Goal: Check status: Check status

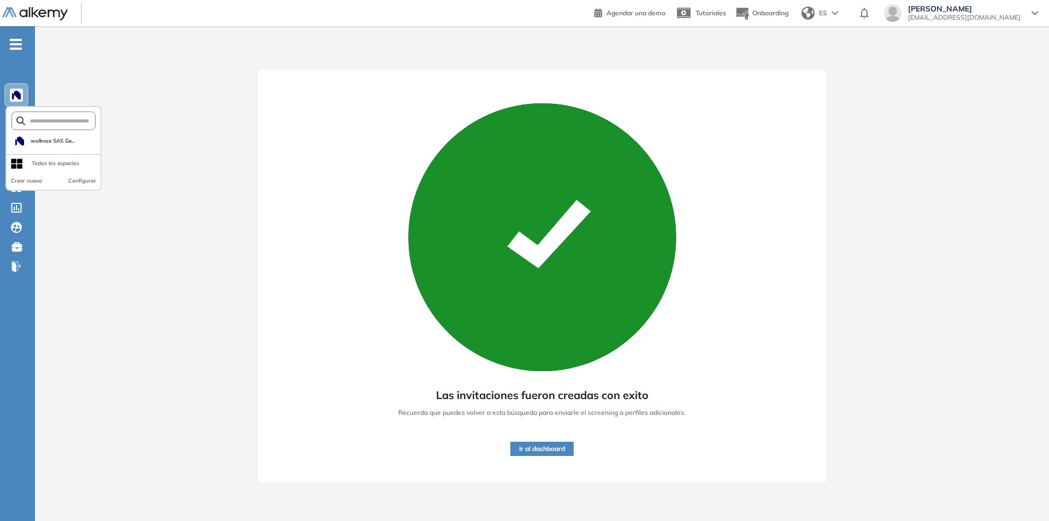
click at [17, 96] on img at bounding box center [16, 95] width 9 height 9
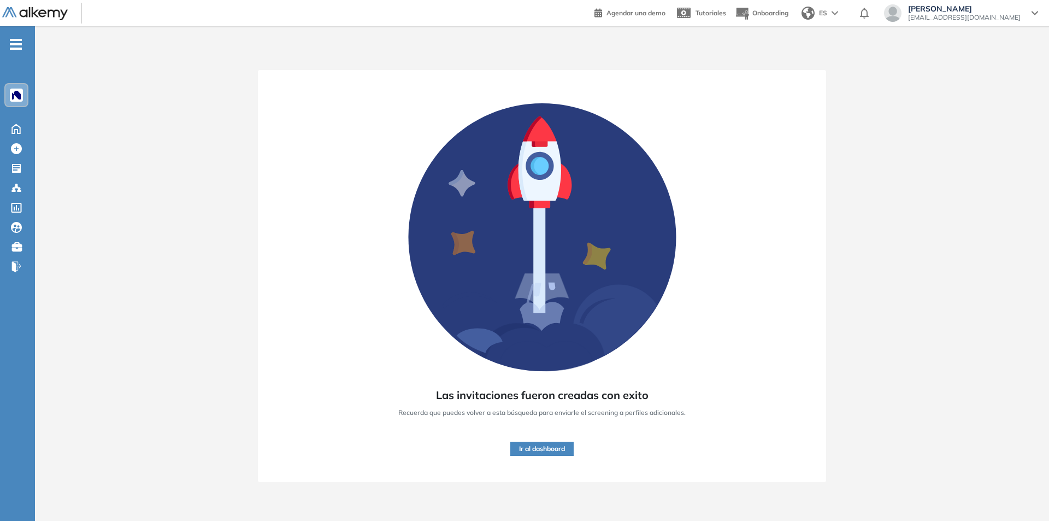
click at [517, 449] on button "Ir al dashboard" at bounding box center [542, 449] width 63 height 14
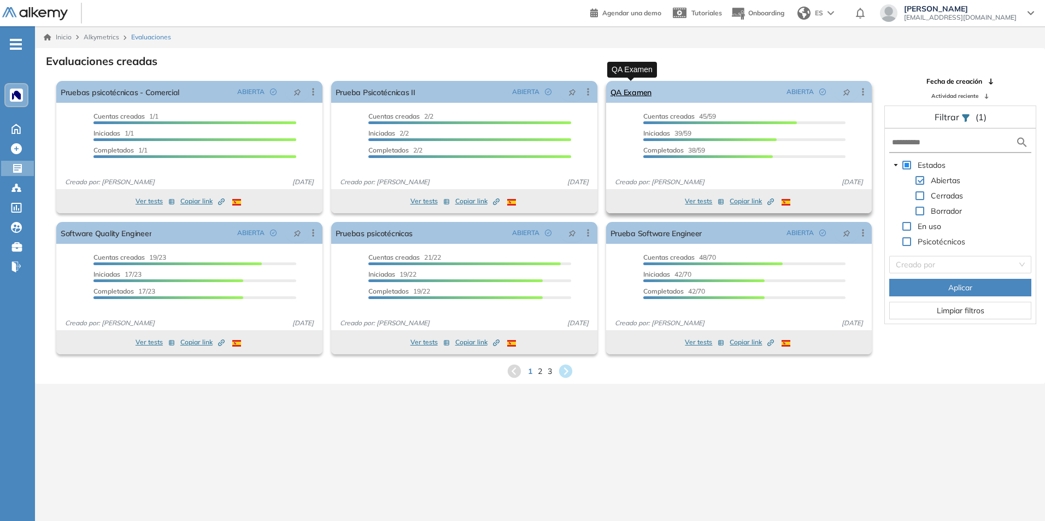
click at [631, 86] on link "QA Examen" at bounding box center [632, 92] width 42 height 22
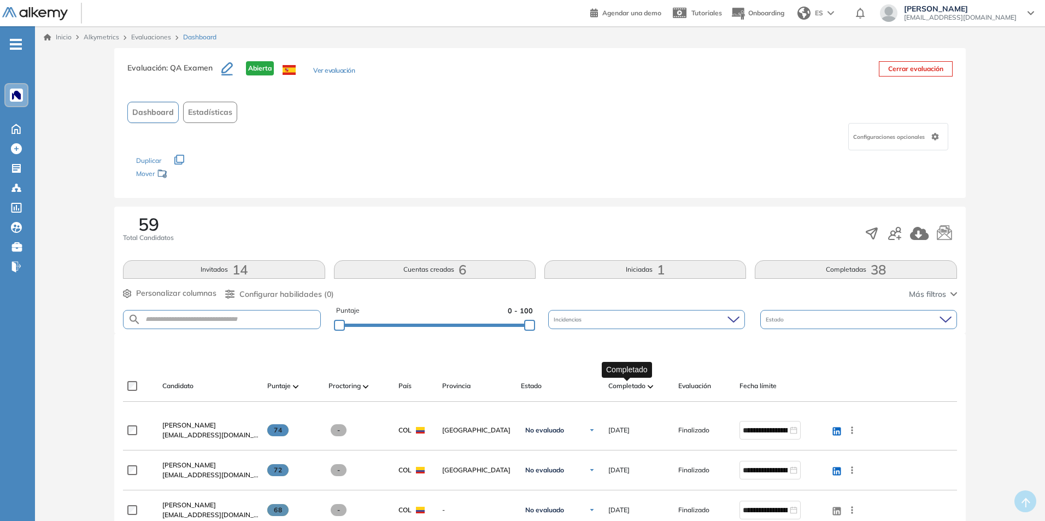
click at [641, 387] on span "Completado" at bounding box center [626, 386] width 37 height 10
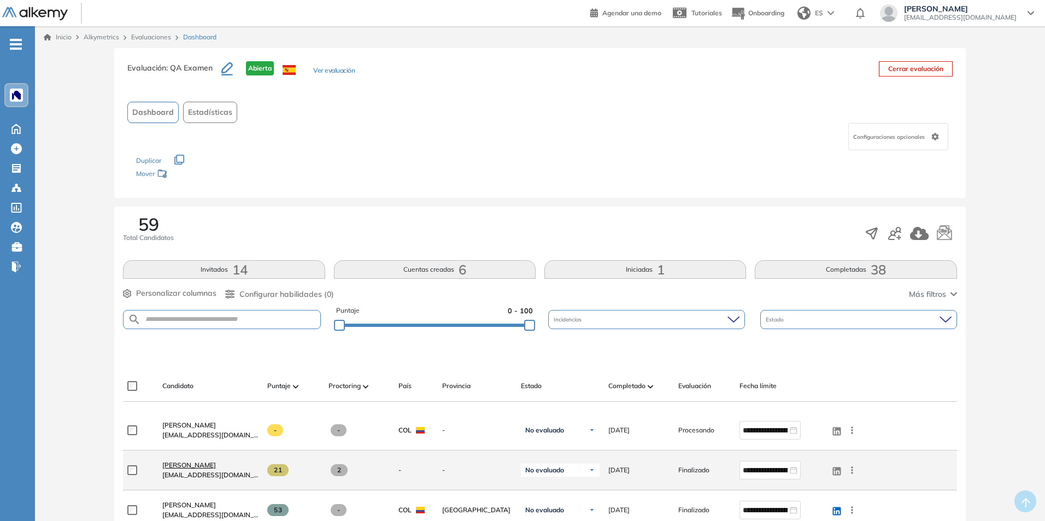
click at [195, 465] on span "[PERSON_NAME]" at bounding box center [189, 465] width 54 height 8
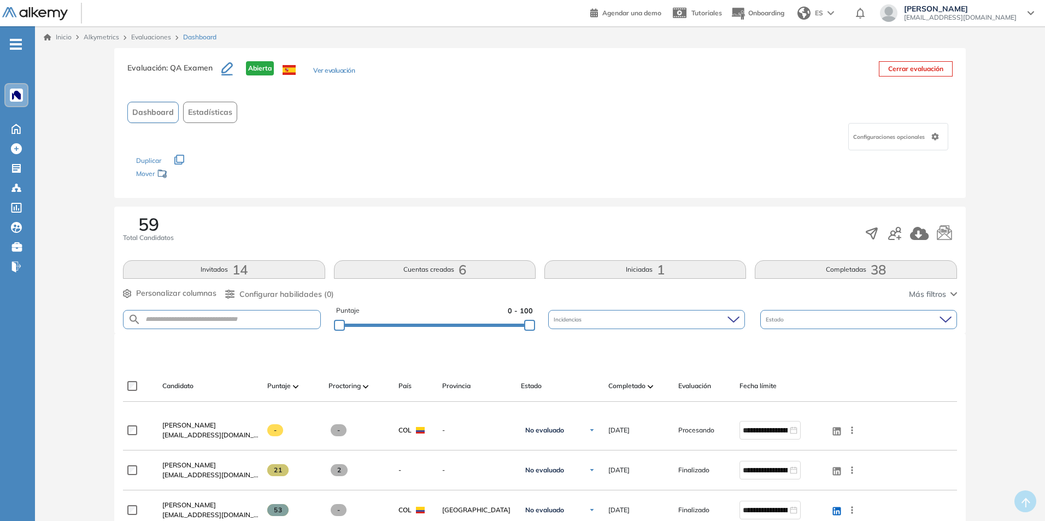
scroll to position [55, 0]
